Goal: Transaction & Acquisition: Purchase product/service

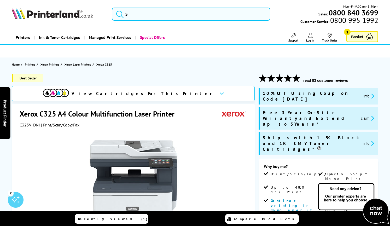
click at [359, 35] on span "Basket" at bounding box center [357, 36] width 12 height 7
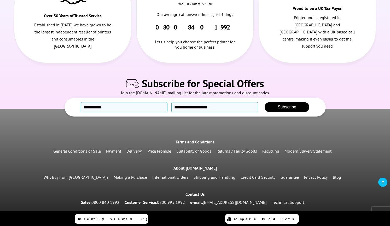
scroll to position [198, 0]
